Goal: Check status: Check status

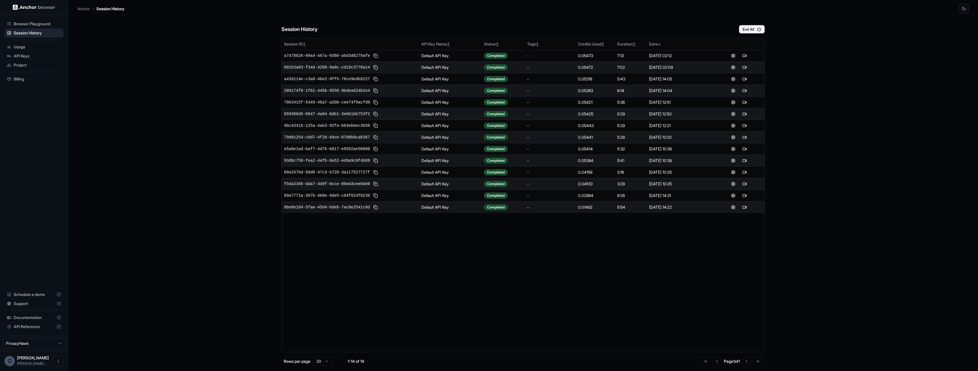
click at [441, 249] on div "Session ID ↕ API Key Name ↕ Status ↕ Tags ↕ Credits Used ↕ Duration ↕ Date ↓ a7…" at bounding box center [522, 195] width 483 height 314
click at [744, 78] on button at bounding box center [744, 79] width 7 height 7
